Goal: Check status

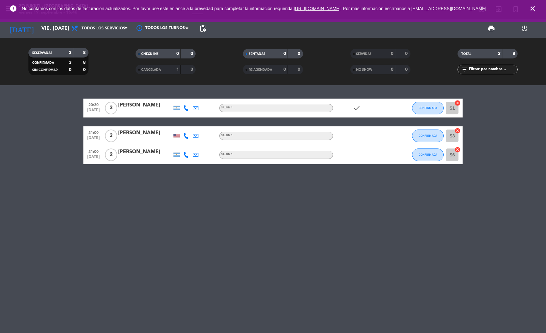
click at [172, 238] on div "20:30 [DATE] 3 [PERSON_NAME] Salón 1 check CONFIRMADA S1 cancel 21:00 [DATE] 3 …" at bounding box center [273, 209] width 546 height 248
click at [124, 108] on div "[PERSON_NAME]" at bounding box center [145, 105] width 54 height 8
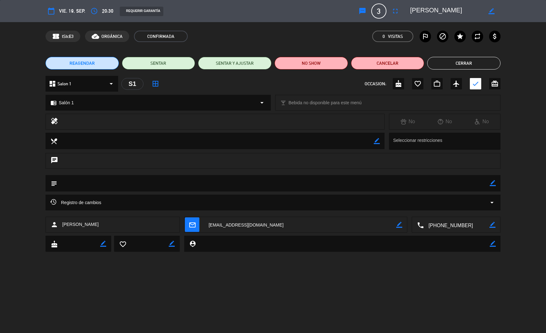
click at [445, 229] on textarea at bounding box center [457, 225] width 66 height 16
click at [453, 209] on span "Click para copiar" at bounding box center [448, 209] width 33 height 7
click at [463, 64] on button "Cerrar" at bounding box center [463, 63] width 73 height 13
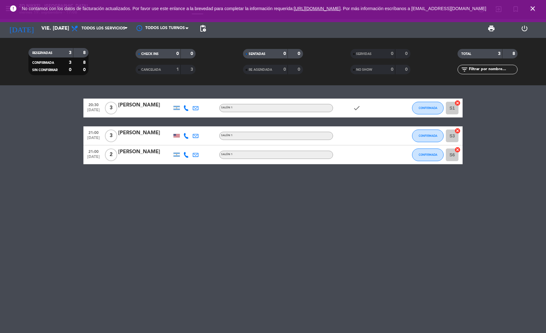
click at [137, 133] on div "[PERSON_NAME]" at bounding box center [145, 133] width 54 height 8
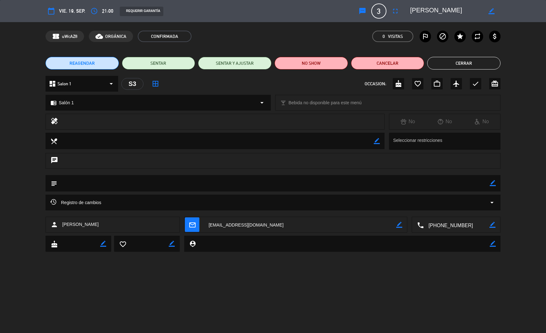
click at [437, 227] on textarea at bounding box center [457, 225] width 66 height 16
click at [441, 205] on div "Click para copiar content_paste |" at bounding box center [457, 209] width 56 height 11
click at [442, 208] on span "Click para copiar" at bounding box center [448, 209] width 33 height 7
click at [463, 55] on div "REAGENDAR SENTAR SENTAR Y AJUSTAR NO SHOW Cancelar Cerrar" at bounding box center [273, 63] width 546 height 25
click at [463, 62] on button "Cerrar" at bounding box center [463, 63] width 73 height 13
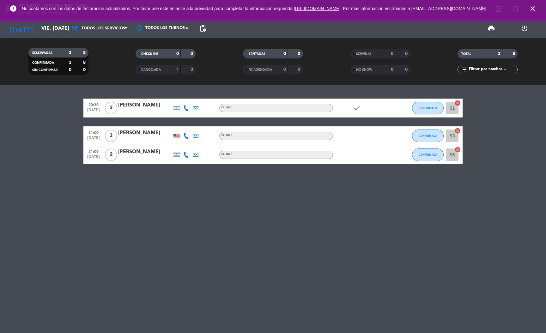
click at [142, 148] on div "[PERSON_NAME]" at bounding box center [145, 152] width 54 height 8
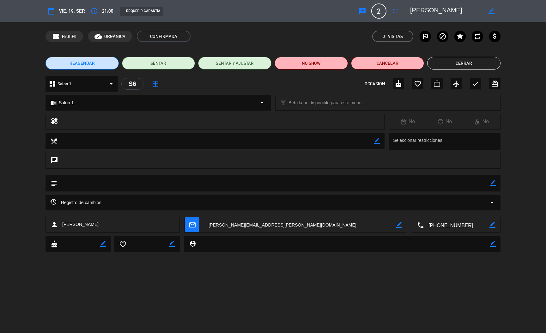
click at [440, 227] on textarea at bounding box center [457, 225] width 66 height 16
click at [439, 207] on span "Click para copiar" at bounding box center [448, 209] width 33 height 7
click at [463, 65] on button "Cerrar" at bounding box center [463, 63] width 73 height 13
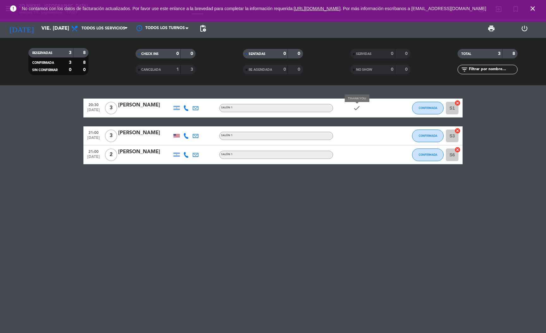
click at [357, 108] on icon "check" at bounding box center [357, 108] width 8 height 8
